Goal: Information Seeking & Learning: Learn about a topic

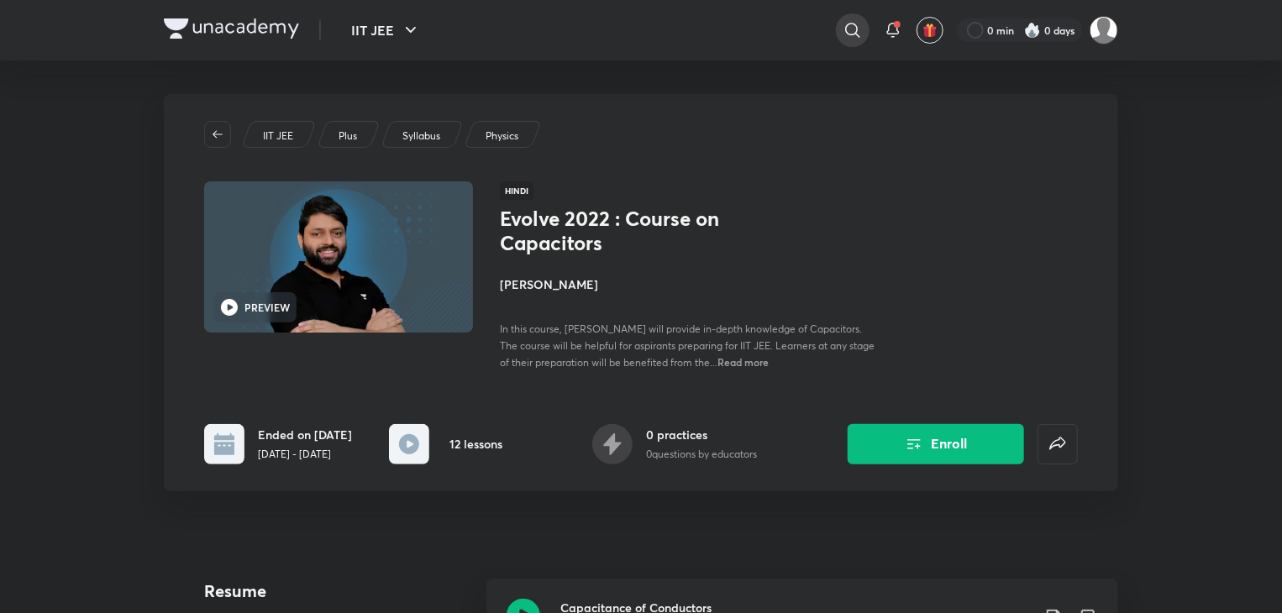
click at [851, 31] on icon at bounding box center [853, 30] width 20 height 20
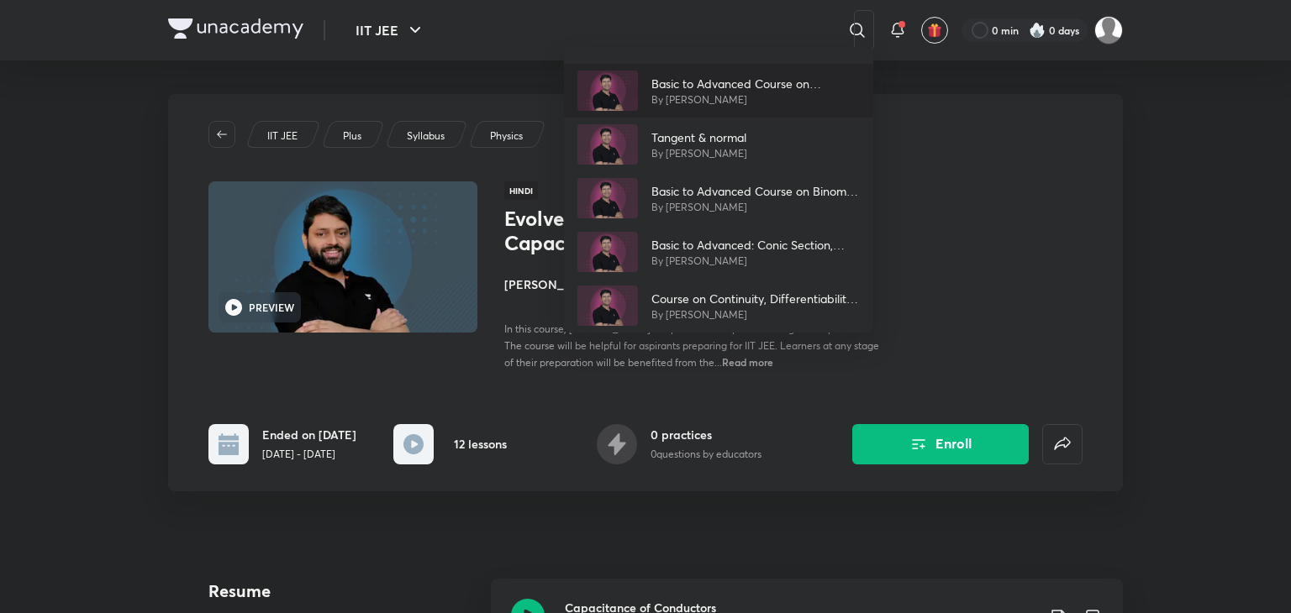
click at [753, 71] on div "Basic to Advanced Course on Application of Derivative By [PERSON_NAME]" at bounding box center [718, 91] width 309 height 54
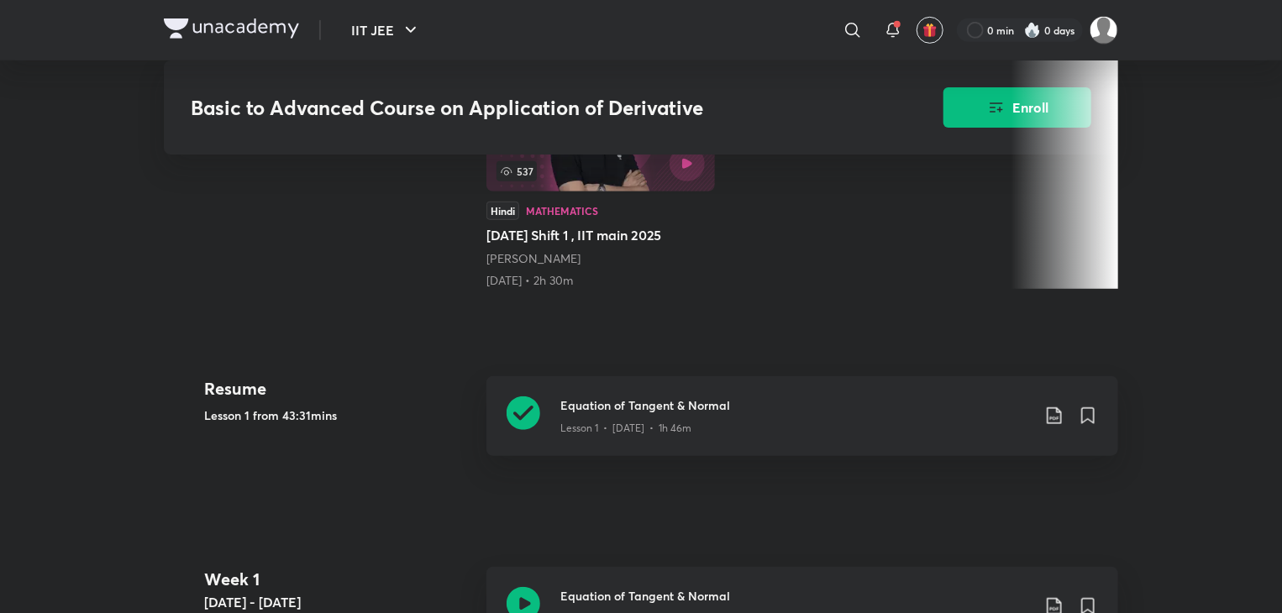
scroll to position [536, 0]
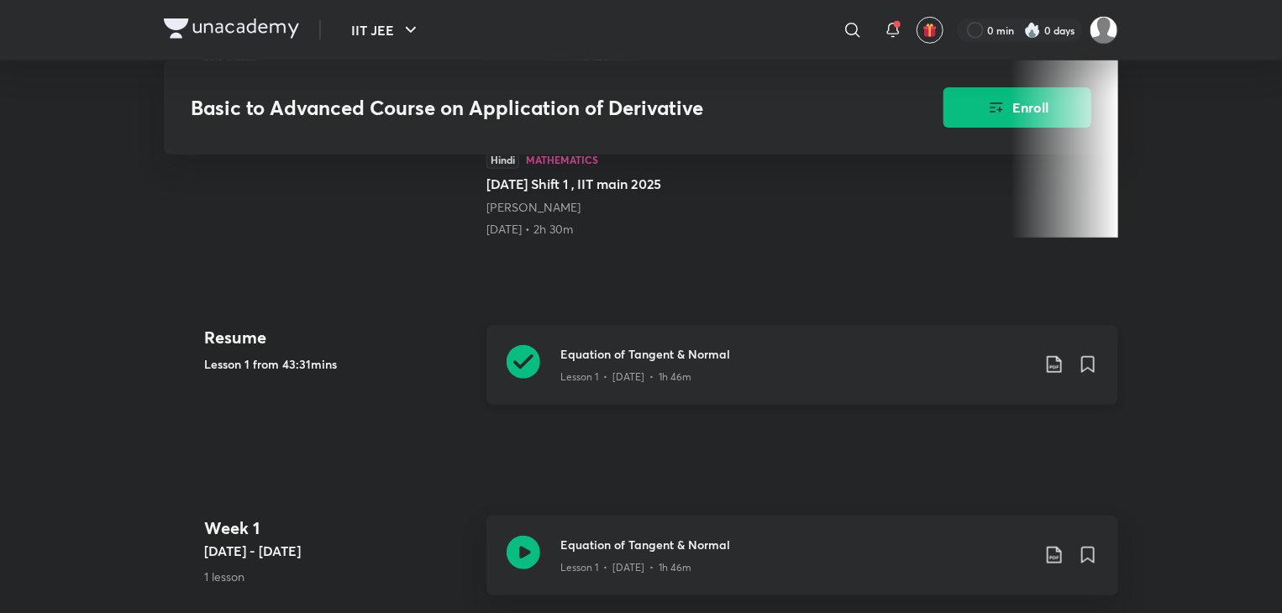
click at [725, 337] on div "Equation of Tangent & Normal Lesson 1 • [DATE] • 1h 46m" at bounding box center [803, 365] width 632 height 80
